Goal: Find specific page/section: Find specific page/section

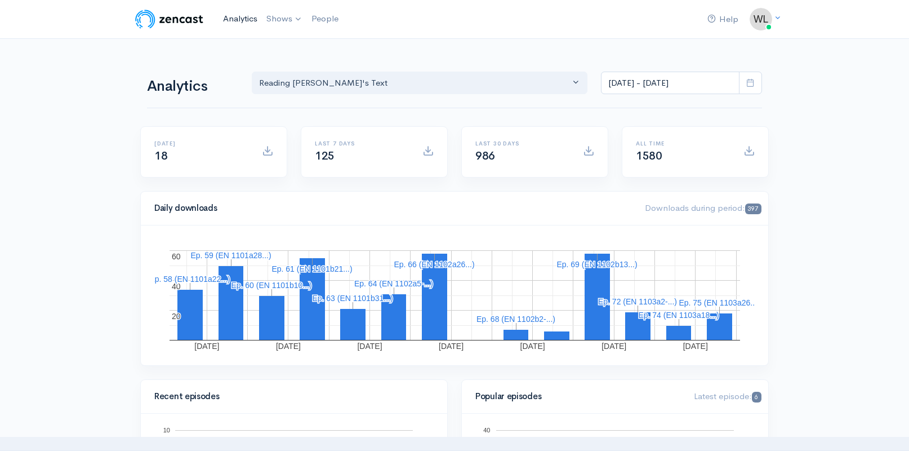
click at [247, 21] on link "Analytics" at bounding box center [240, 19] width 43 height 24
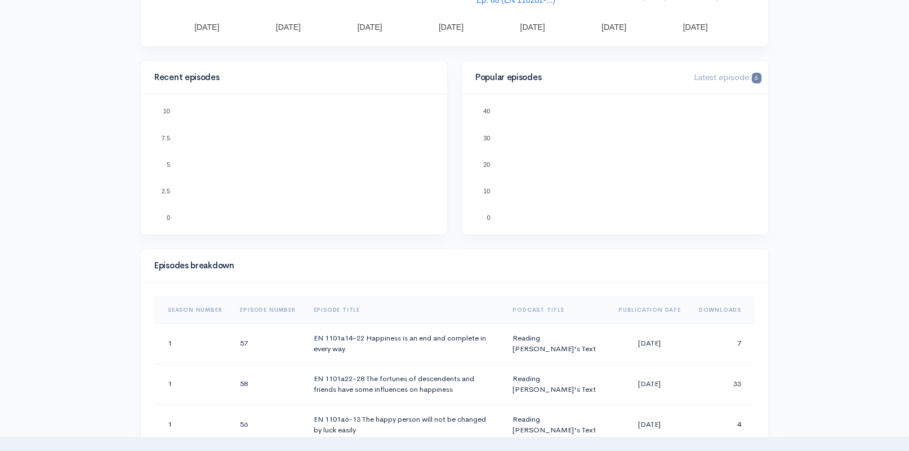
scroll to position [292, 0]
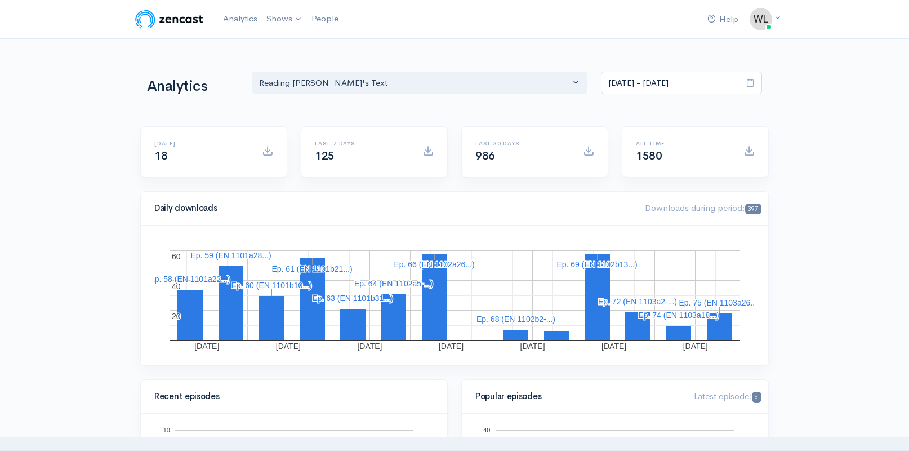
scroll to position [0, 0]
click at [247, 19] on link "Analytics" at bounding box center [240, 19] width 43 height 24
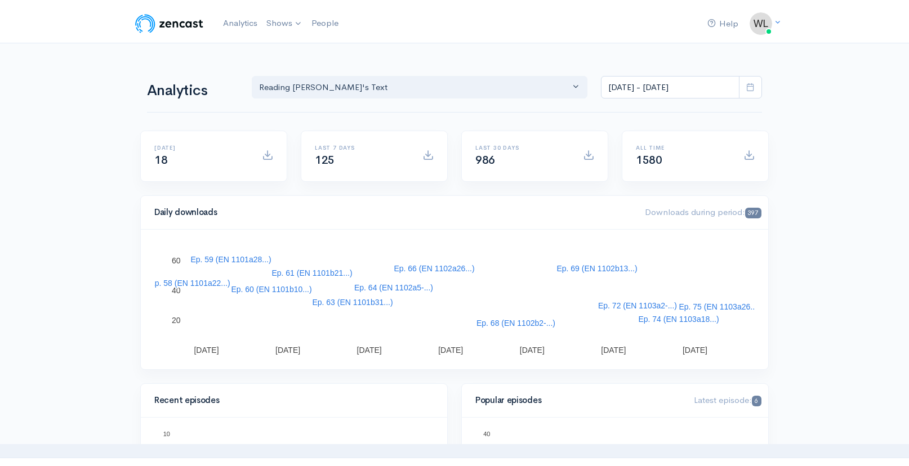
scroll to position [3, 0]
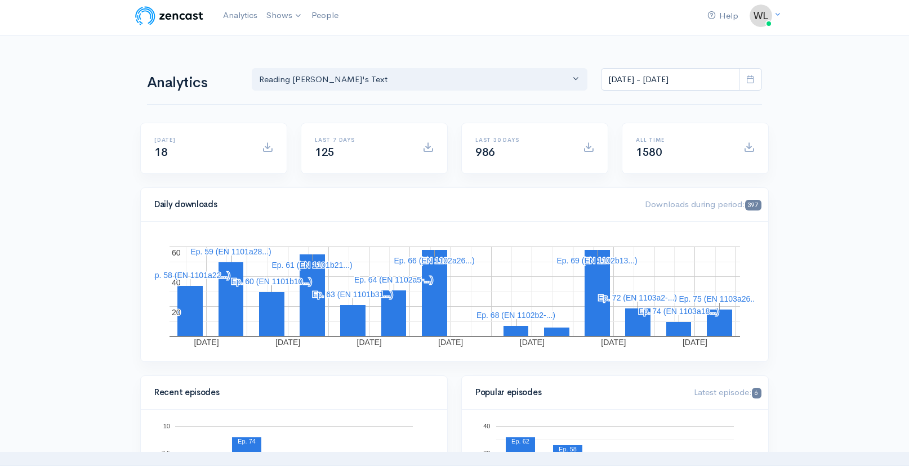
click at [232, 15] on link "Analytics" at bounding box center [240, 15] width 43 height 24
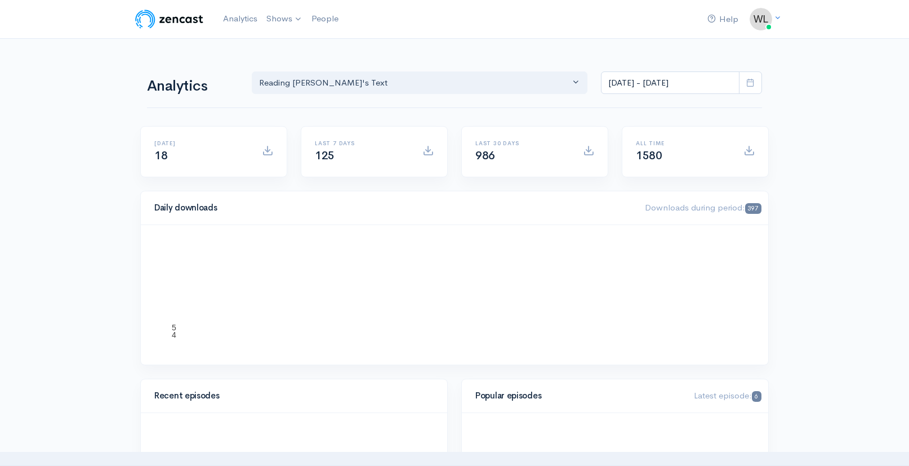
scroll to position [0, 0]
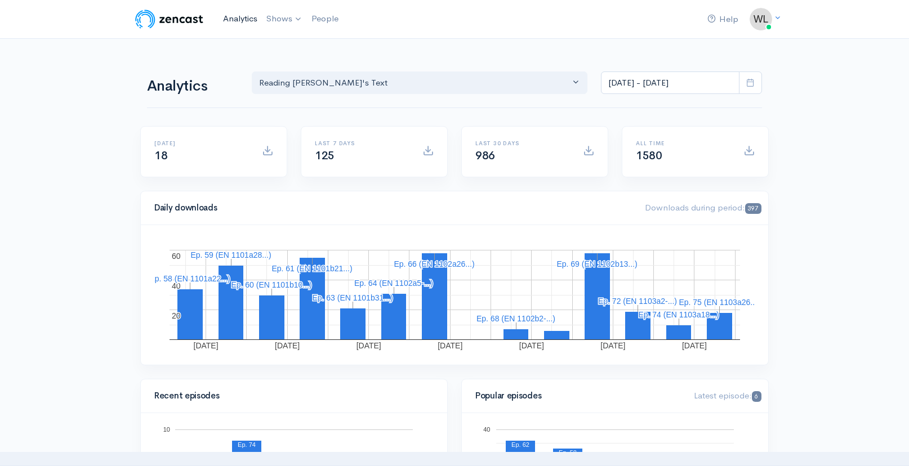
click at [230, 19] on link "Analytics" at bounding box center [240, 19] width 43 height 24
click at [753, 79] on icon at bounding box center [750, 82] width 8 height 8
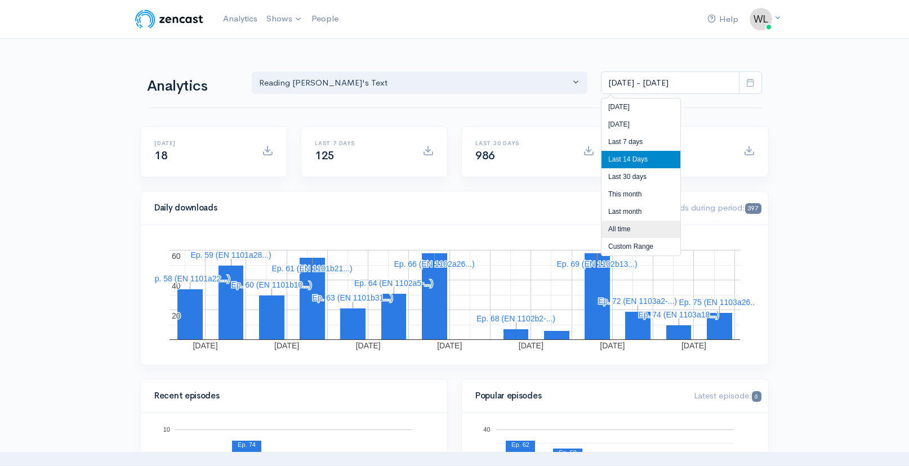
click at [624, 233] on li "All time" at bounding box center [641, 229] width 79 height 17
type input "[DATE] - [DATE]"
